Goal: Task Accomplishment & Management: Use online tool/utility

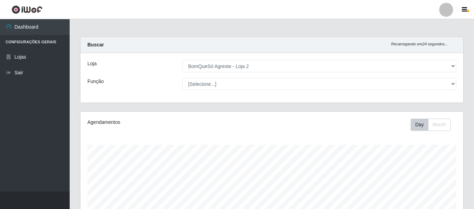
select select "214"
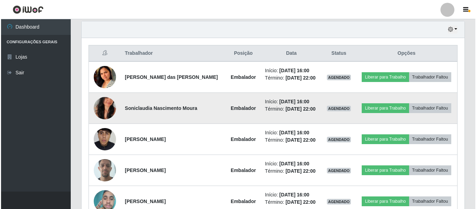
scroll to position [145, 383]
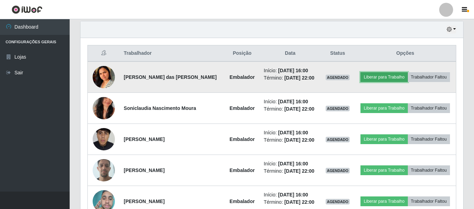
click at [378, 76] on button "Liberar para Trabalho" at bounding box center [384, 77] width 47 height 10
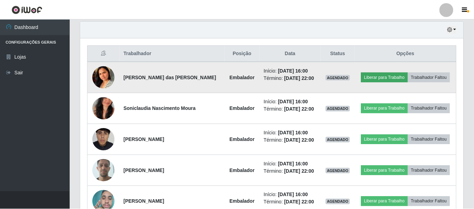
scroll to position [145, 380]
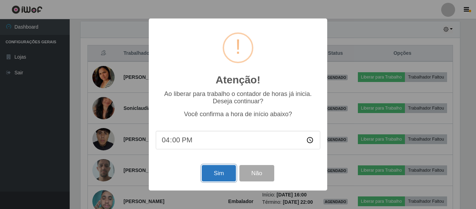
click at [205, 175] on button "Sim" at bounding box center [219, 173] width 34 height 16
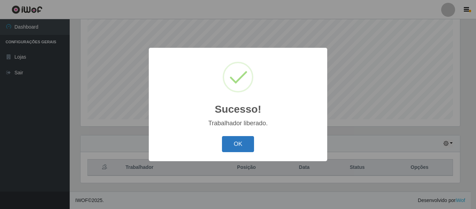
click at [249, 147] on button "OK" at bounding box center [238, 144] width 32 height 16
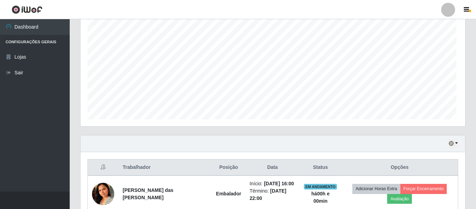
scroll to position [145, 383]
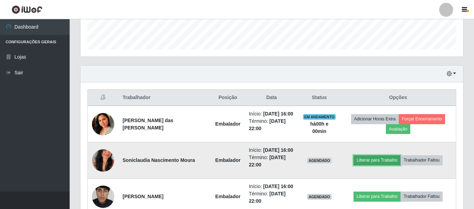
click at [370, 163] on button "Liberar para Trabalho" at bounding box center [377, 160] width 47 height 10
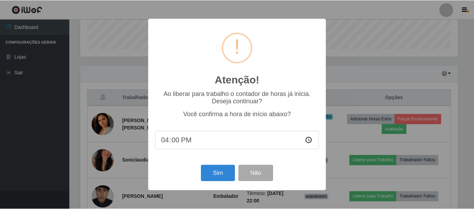
scroll to position [145, 380]
click at [226, 170] on button "Sim" at bounding box center [219, 173] width 34 height 16
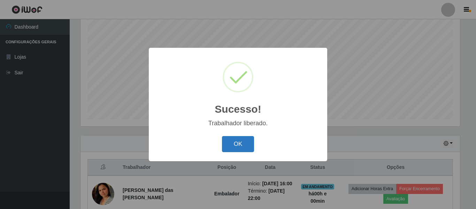
click at [240, 143] on button "OK" at bounding box center [238, 144] width 32 height 16
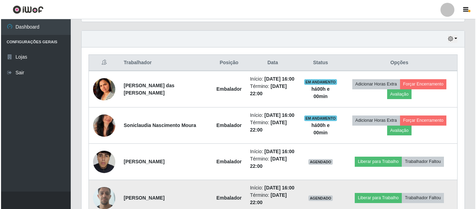
scroll to position [269, 0]
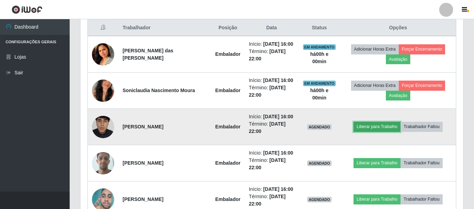
click at [364, 127] on button "Liberar para Trabalho" at bounding box center [377, 127] width 47 height 10
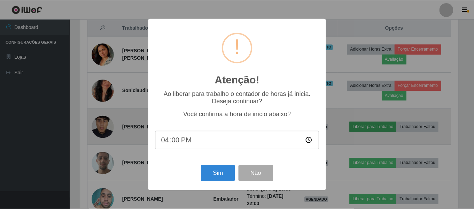
scroll to position [145, 380]
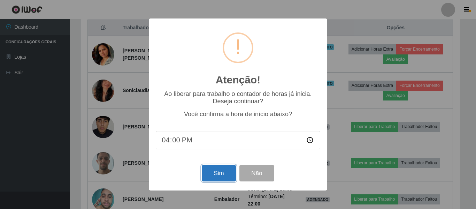
click at [218, 167] on button "Sim" at bounding box center [219, 173] width 34 height 16
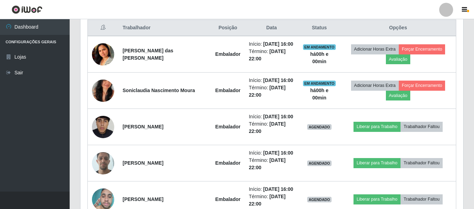
scroll to position [0, 0]
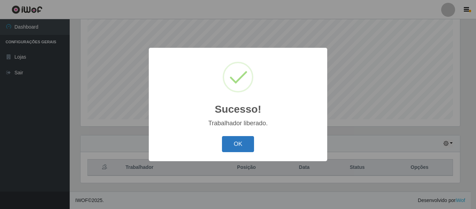
click at [237, 151] on button "OK" at bounding box center [238, 144] width 32 height 16
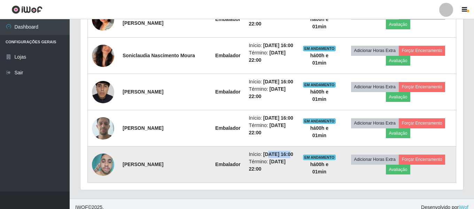
drag, startPoint x: 251, startPoint y: 151, endPoint x: 275, endPoint y: 163, distance: 27.0
click at [274, 156] on time "[DATE] 16:00" at bounding box center [278, 154] width 30 height 6
click at [275, 164] on time "[DATE] 22:00" at bounding box center [267, 165] width 37 height 13
click at [268, 159] on time "[DATE] 22:00" at bounding box center [267, 165] width 37 height 13
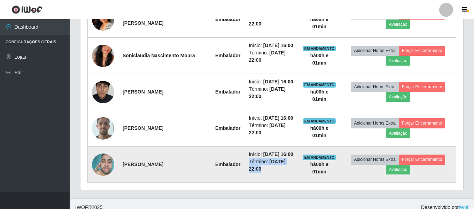
click at [268, 159] on time "[DATE] 22:00" at bounding box center [267, 165] width 37 height 13
click at [265, 150] on td "Início: [DATE] 16:00 Término: [DATE] 22:00" at bounding box center [272, 164] width 54 height 36
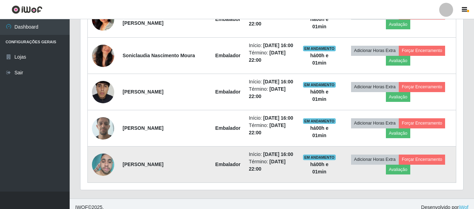
click at [264, 160] on time "[DATE] 22:00" at bounding box center [267, 165] width 37 height 13
click at [264, 167] on li "Término: [DATE] 22:00" at bounding box center [271, 165] width 45 height 15
